Goal: Navigation & Orientation: Find specific page/section

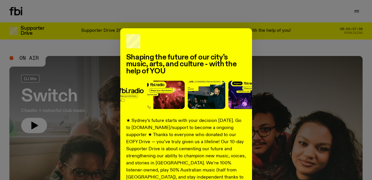
scroll to position [111, 0]
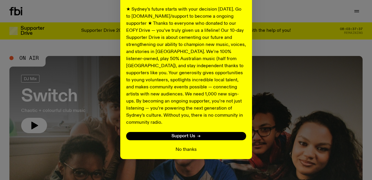
click at [178, 146] on button "No thanks" at bounding box center [185, 149] width 21 height 7
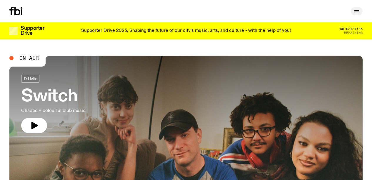
click at [357, 10] on icon "button" at bounding box center [356, 11] width 7 height 7
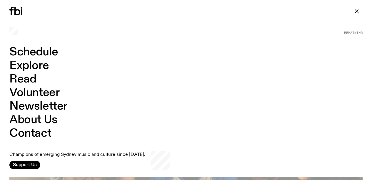
click at [29, 55] on link "Schedule" at bounding box center [33, 51] width 49 height 11
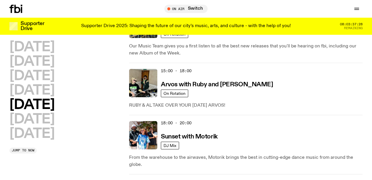
scroll to position [283, 0]
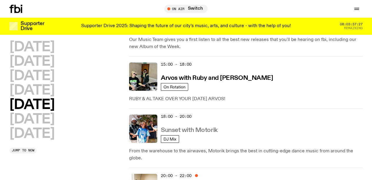
click at [199, 127] on h3 "Sunset with Motorik" at bounding box center [189, 130] width 57 height 6
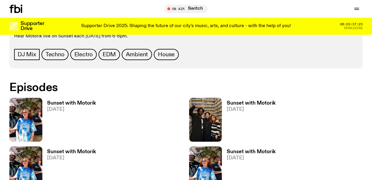
scroll to position [305, 0]
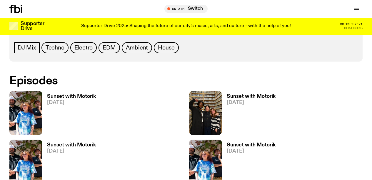
click at [89, 95] on h3 "Sunset with Motorik" at bounding box center [71, 96] width 49 height 5
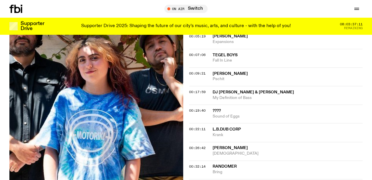
scroll to position [197, 0]
